Goal: Check status: Check status

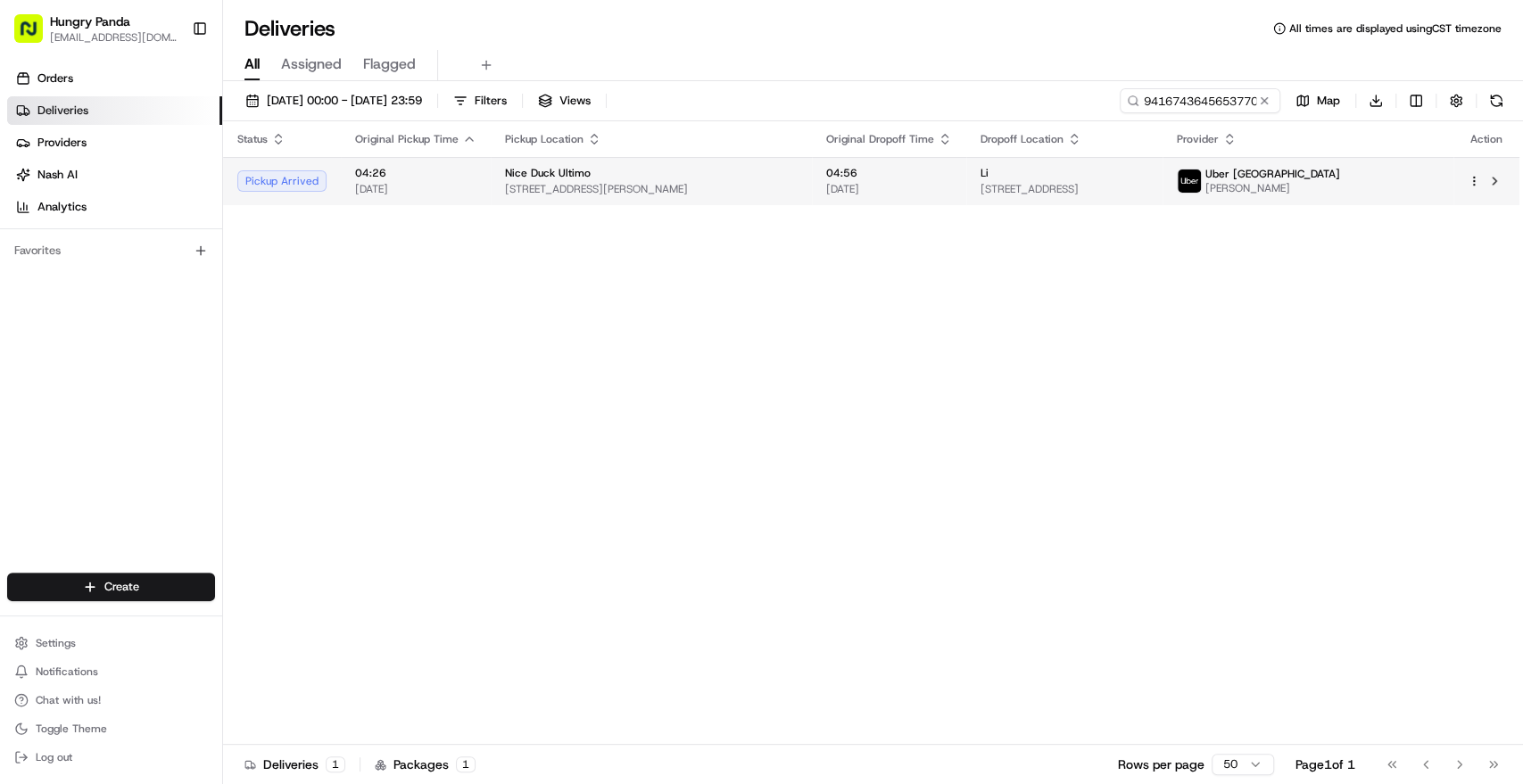
click at [812, 193] on td "04:56 [DATE]" at bounding box center [889, 181] width 154 height 48
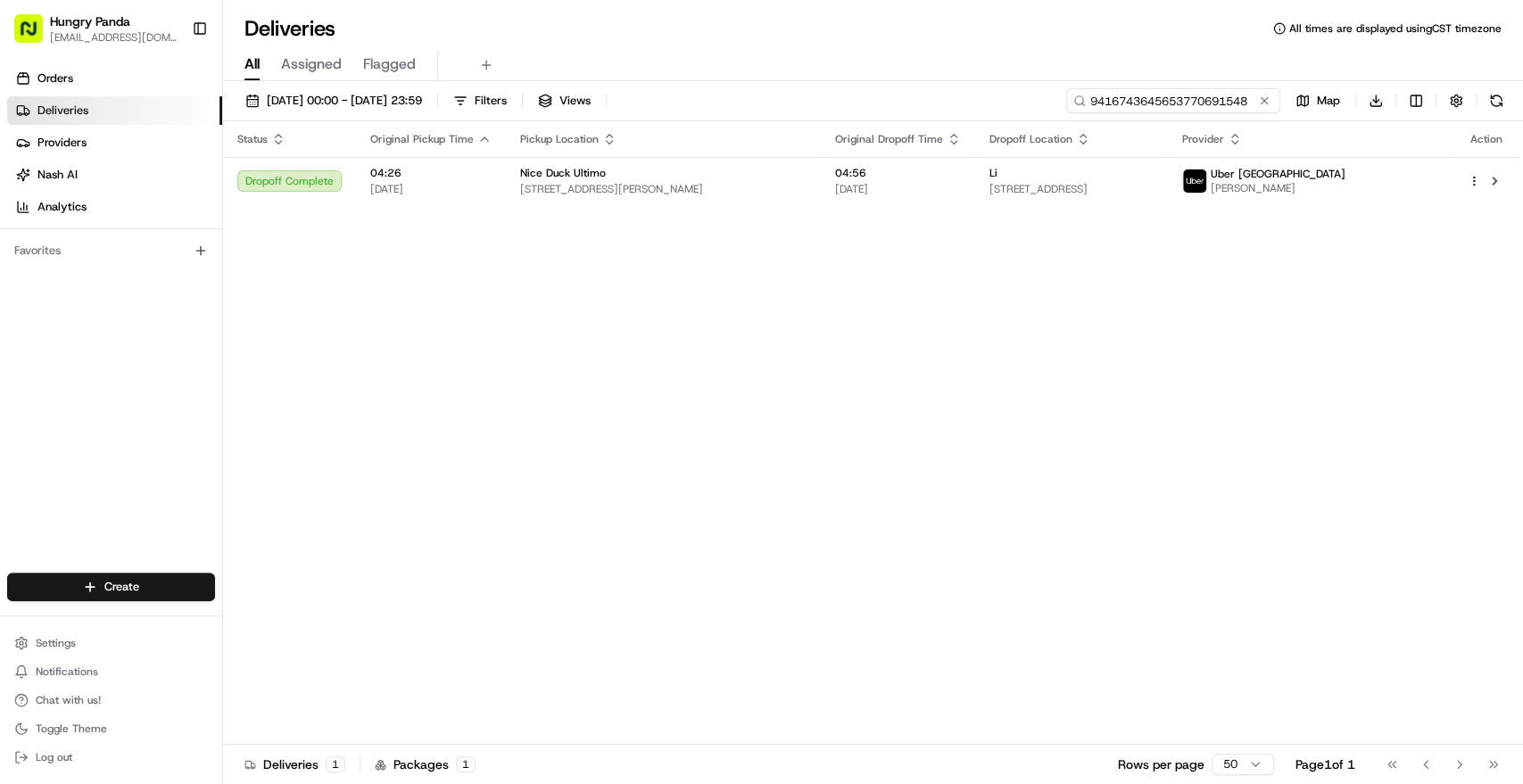
click at [1228, 98] on input "9416743645653770691548" at bounding box center [1174, 101] width 214 height 25
paste input "072870531585679205300"
type input "072870531585679205300"
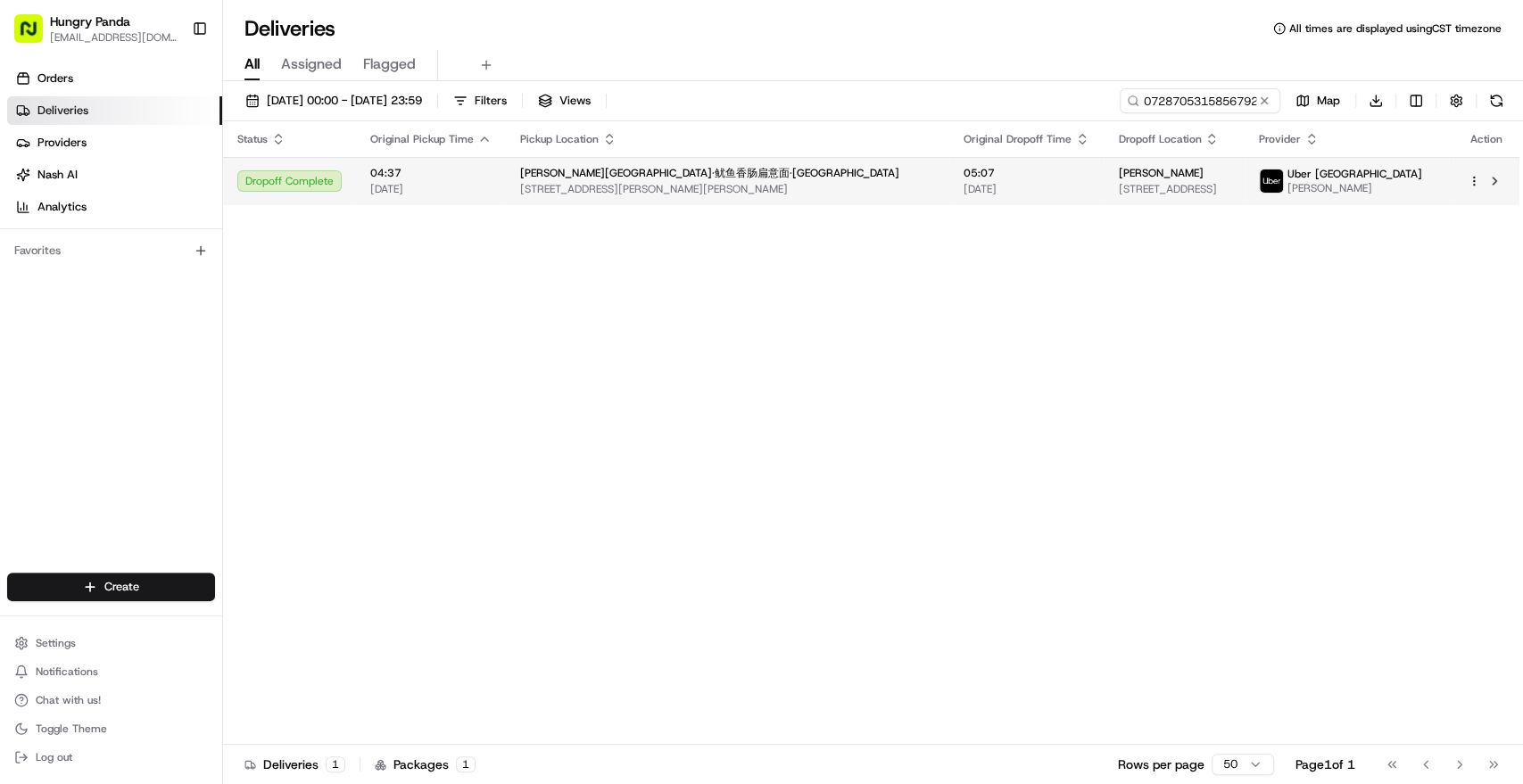
click at [964, 182] on span "[DATE]" at bounding box center [1027, 190] width 126 height 15
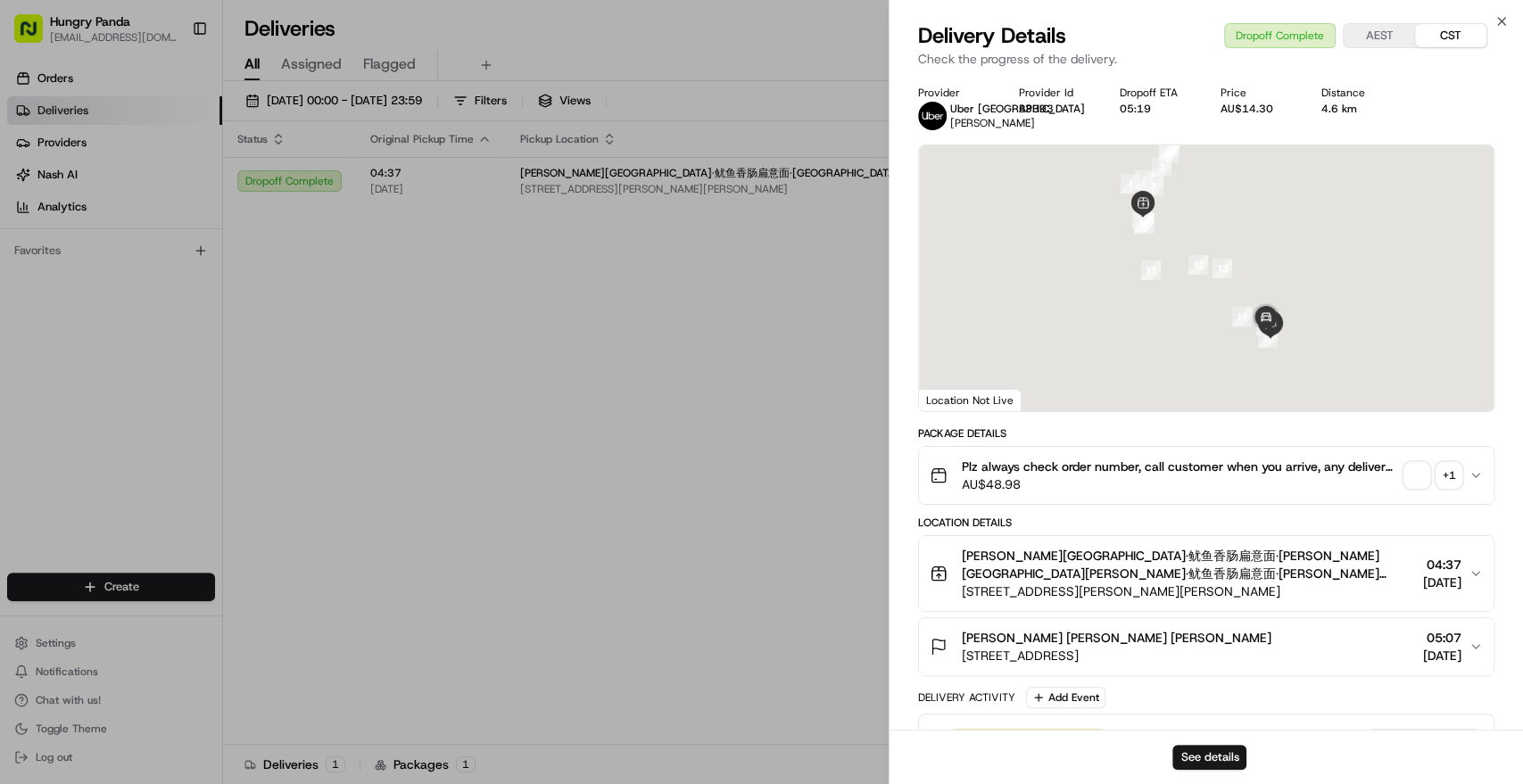
click at [1420, 473] on span "button" at bounding box center [1418, 475] width 25 height 25
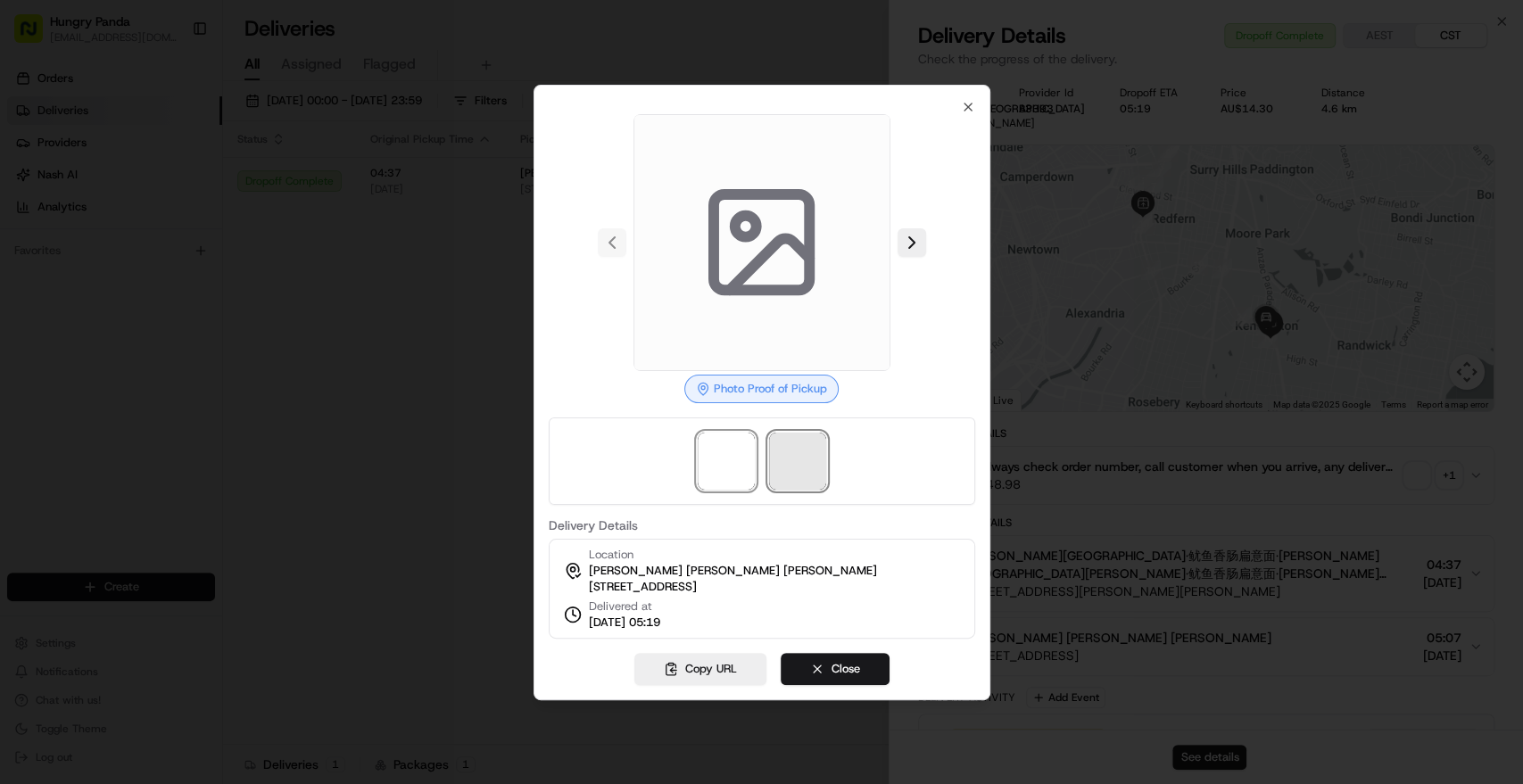
click at [813, 445] on span at bounding box center [798, 461] width 57 height 57
